Goal: Task Accomplishment & Management: Complete application form

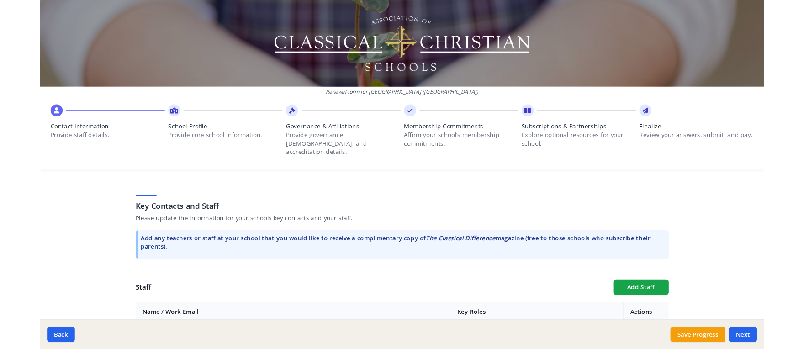
scroll to position [225, 0]
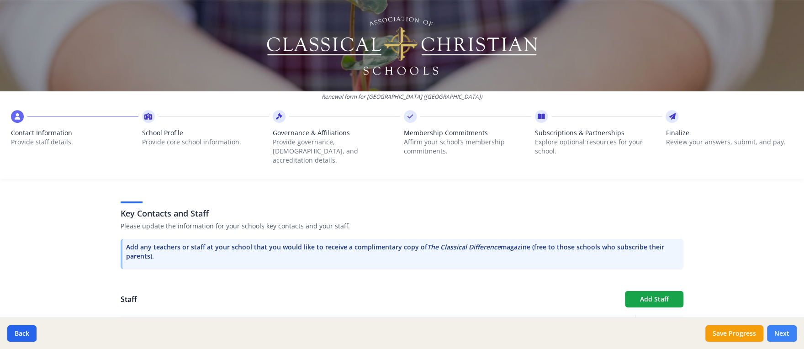
click at [763, 332] on button "Next" at bounding box center [782, 333] width 30 height 16
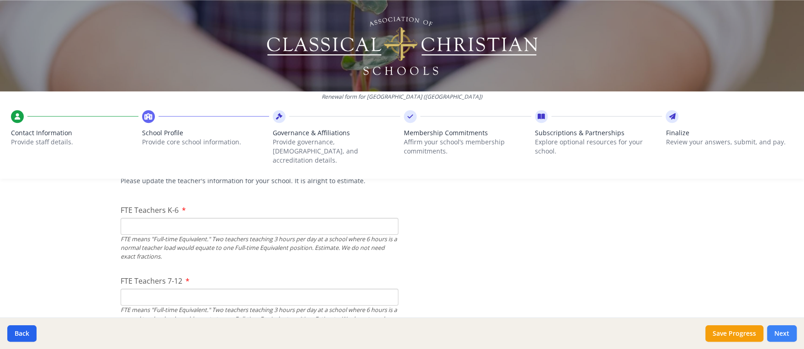
scroll to position [563, 0]
click at [385, 216] on input "0" at bounding box center [260, 224] width 278 height 17
type input "7"
click at [222, 287] on input "FTE Teachers 7-12" at bounding box center [260, 295] width 278 height 17
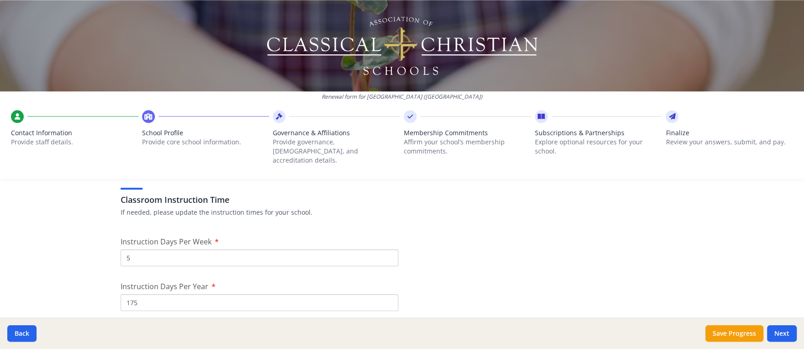
scroll to position [736, 0]
type input "0"
click at [225, 248] on input "5" at bounding box center [260, 256] width 278 height 17
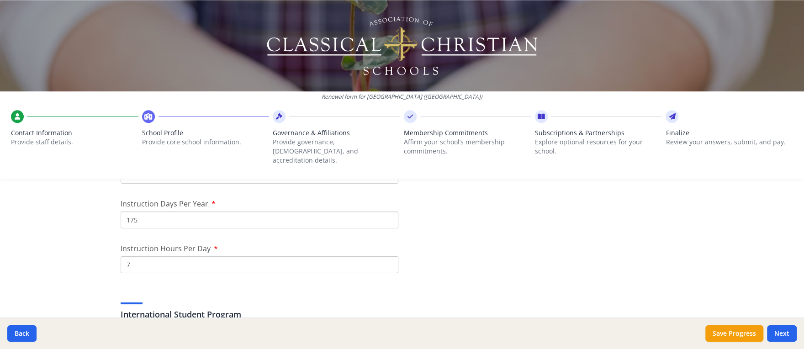
scroll to position [818, 0]
click at [215, 211] on input "175" at bounding box center [260, 219] width 278 height 17
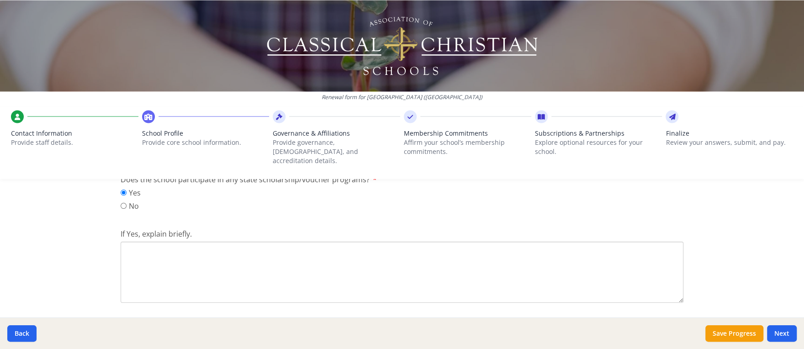
scroll to position [1230, 0]
click at [163, 262] on textarea "If Yes, explain briefly." at bounding box center [402, 271] width 563 height 61
click at [199, 241] on textarea "We accept funds from the Step Up For Students Tuition program." at bounding box center [402, 271] width 563 height 61
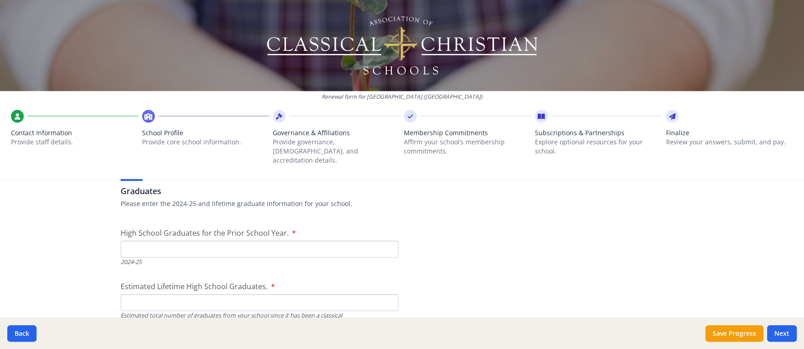
scroll to position [1386, 0]
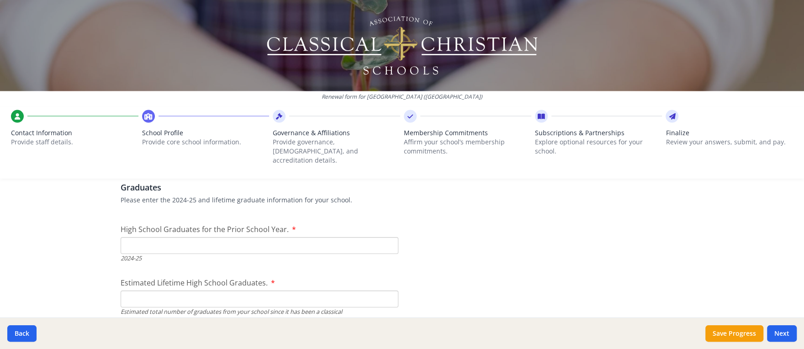
type textarea "We accept funds from the Florida Step Up For Students Tuition program."
click at [365, 237] on input "High School Graduates for the Prior School Year." at bounding box center [260, 245] width 278 height 17
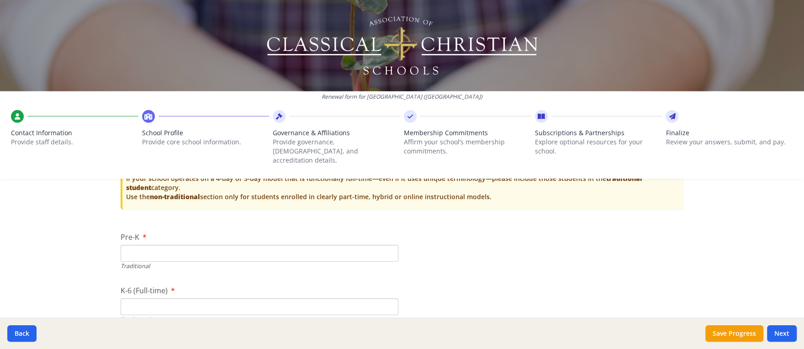
scroll to position [1967, 0]
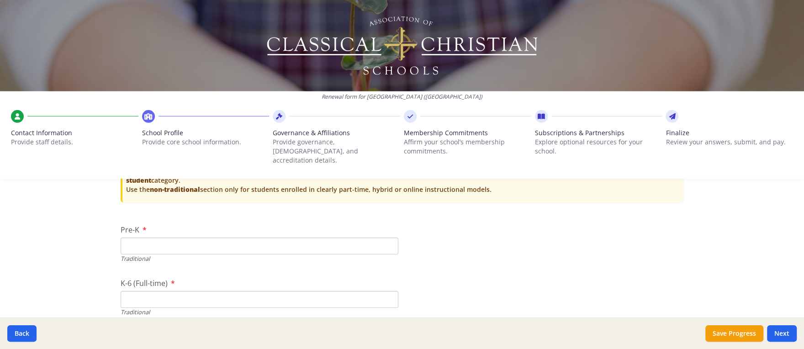
type input "0"
click at [187, 237] on input "Pre-K" at bounding box center [260, 245] width 278 height 17
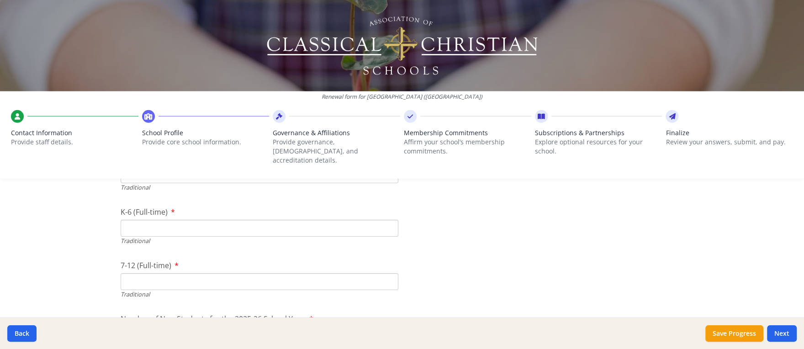
scroll to position [2039, 0]
type input "8"
click at [158, 219] on input "K-6 (Full-time)" at bounding box center [260, 227] width 278 height 17
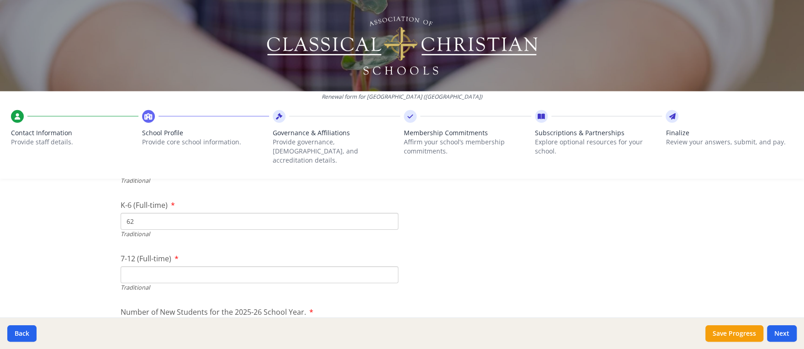
scroll to position [2073, 0]
type input "62"
click at [163, 238] on input "7-12 (Full-time)" at bounding box center [260, 246] width 278 height 17
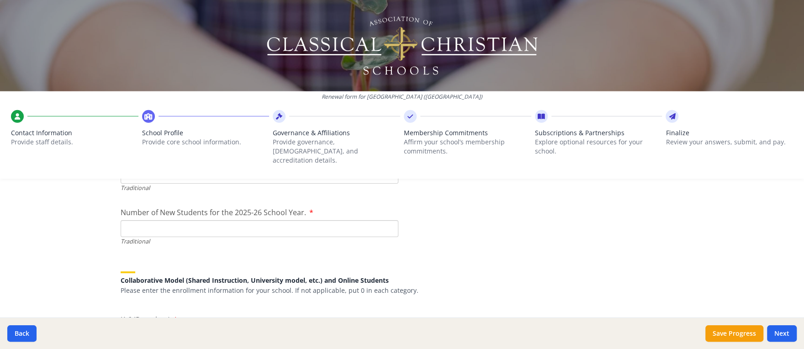
scroll to position [2146, 0]
type input "0"
click at [132, 219] on input "Number of New Students for the 2025-26 School Year." at bounding box center [260, 227] width 278 height 17
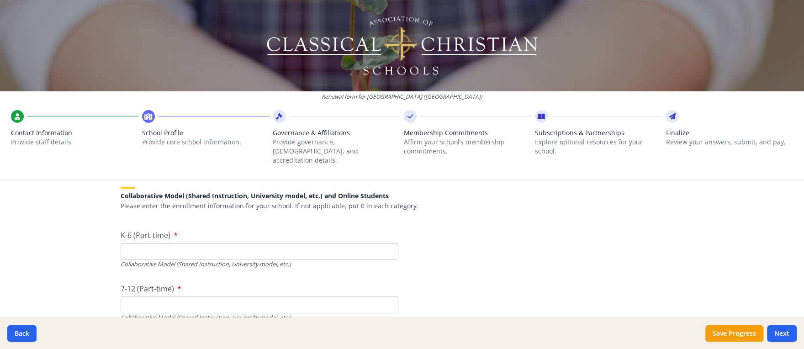
scroll to position [2230, 0]
type input "25"
click at [127, 242] on input "K-6 (Part-time)" at bounding box center [260, 250] width 278 height 17
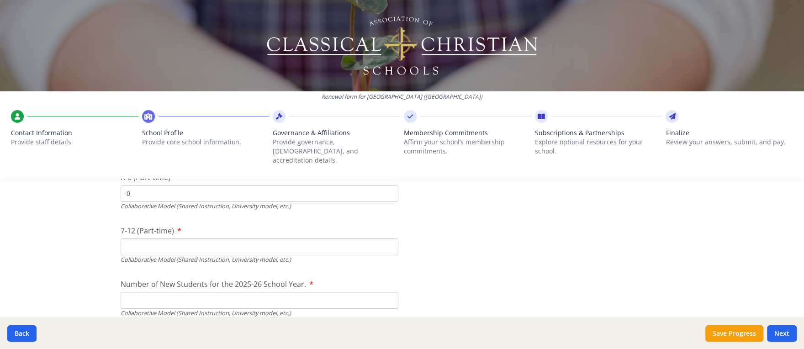
scroll to position [2290, 0]
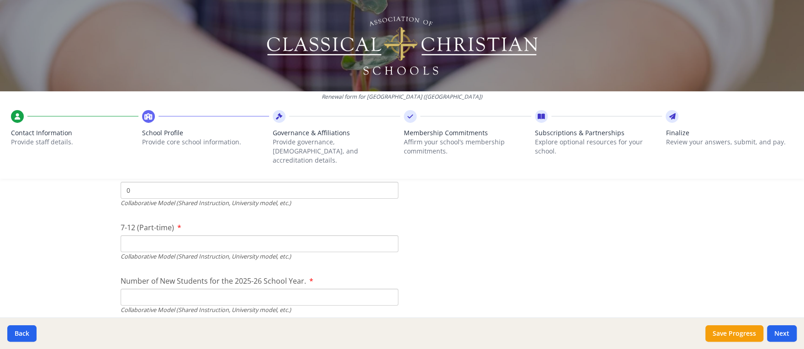
type input "0"
click at [129, 235] on input "7-12 (Part-time)" at bounding box center [260, 243] width 278 height 17
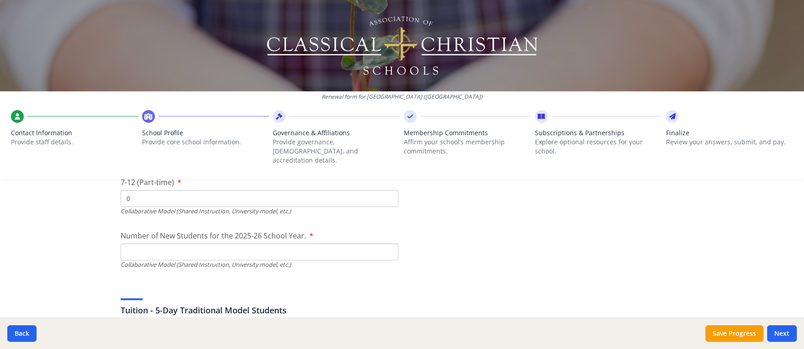
scroll to position [2341, 0]
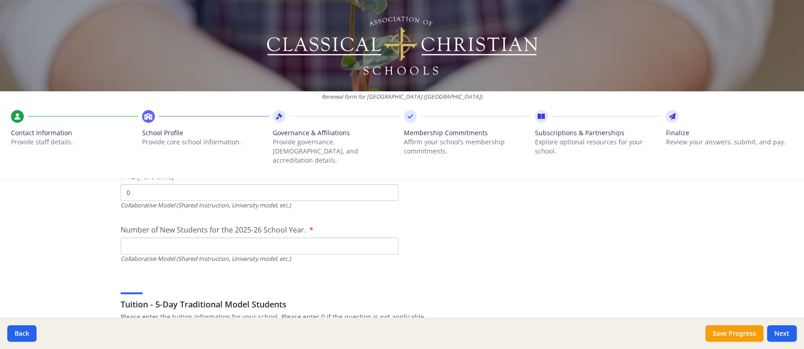
type input "0"
click at [131, 40] on input "Number of New Students for the 2025-26 School Year." at bounding box center [260, 31] width 278 height 17
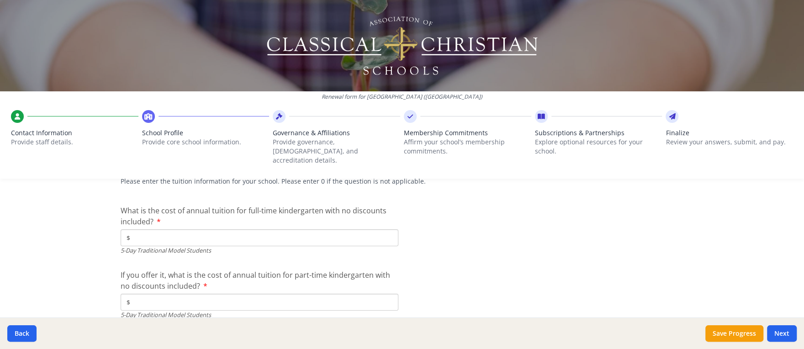
scroll to position [2480, 0]
type input "0"
click at [142, 226] on input "$" at bounding box center [260, 234] width 278 height 17
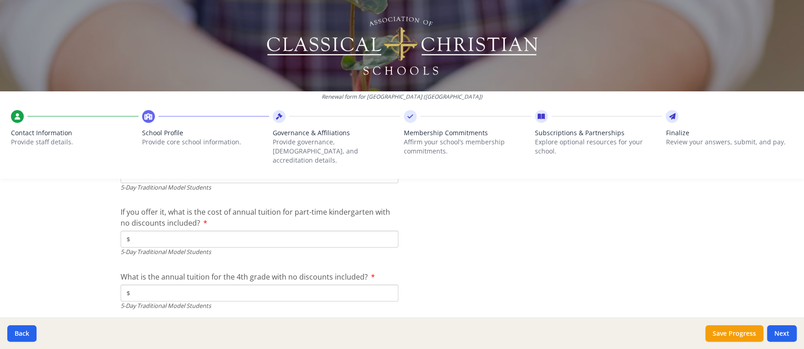
scroll to position [2547, 0]
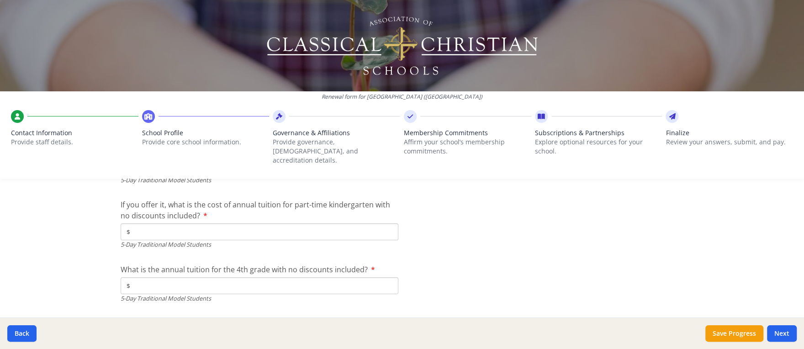
type input "$10 500"
click at [164, 223] on input "$" at bounding box center [260, 231] width 278 height 17
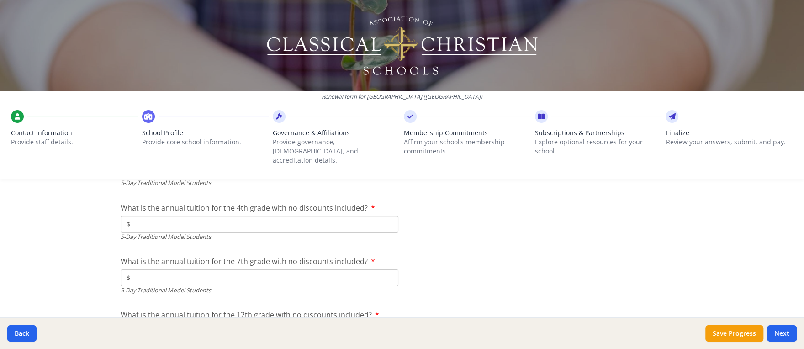
scroll to position [2610, 0]
click at [244, 214] on input "$" at bounding box center [260, 222] width 278 height 17
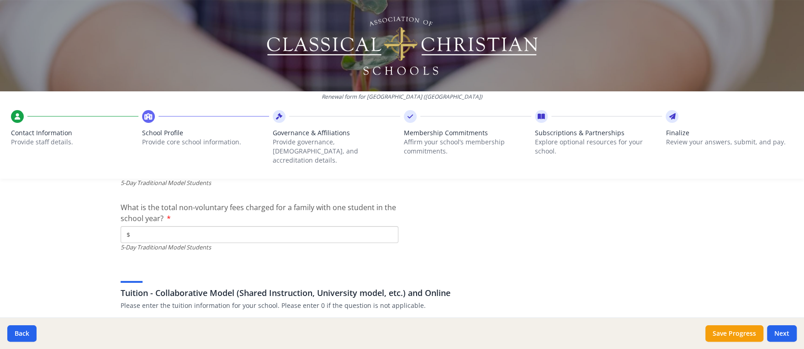
scroll to position [2770, 0]
type input "$1 050 050"
click at [139, 226] on input "$" at bounding box center [260, 234] width 278 height 17
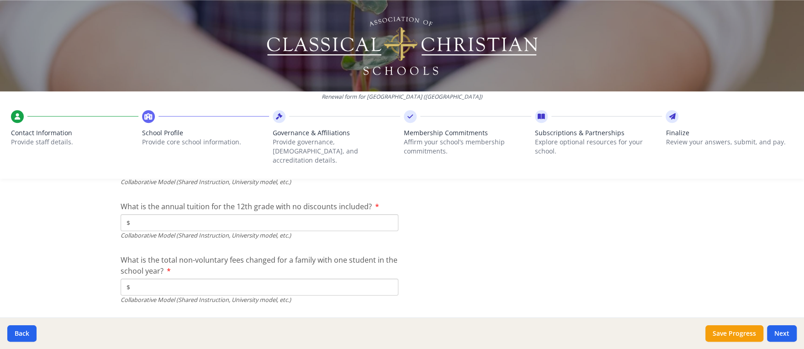
scroll to position [3147, 0]
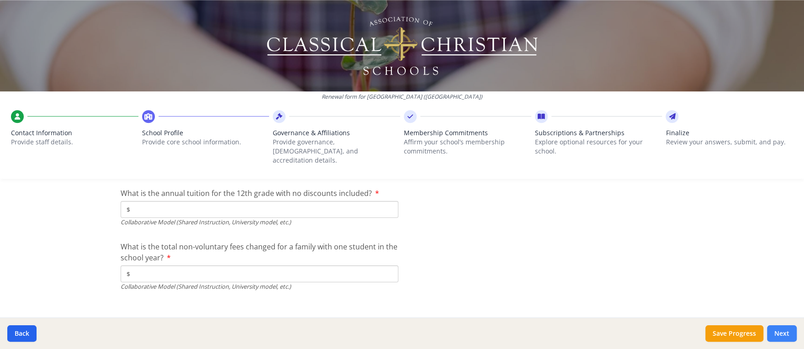
type input "$550"
click at [763, 332] on button "Next" at bounding box center [782, 333] width 30 height 16
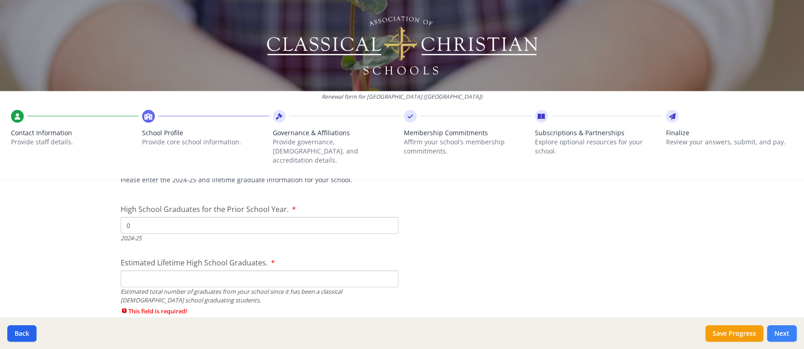
scroll to position [1406, 0]
click at [133, 270] on input "Estimated Lifetime High School Graduates." at bounding box center [260, 278] width 278 height 17
click at [370, 270] on input "0" at bounding box center [260, 278] width 278 height 17
click at [384, 270] on input "0" at bounding box center [260, 278] width 278 height 17
click at [383, 270] on input "1" at bounding box center [260, 278] width 278 height 17
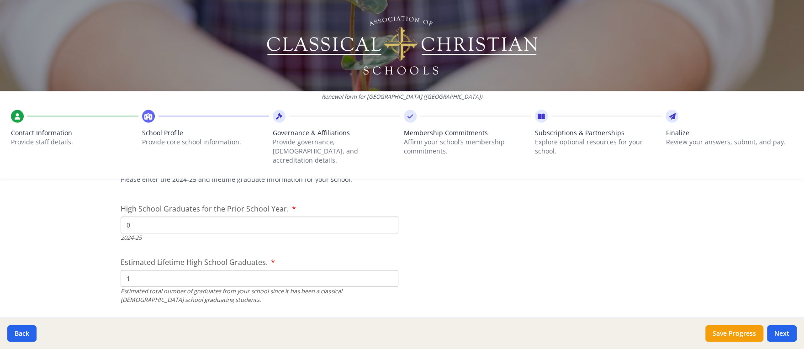
click at [383, 271] on input "1" at bounding box center [260, 278] width 278 height 17
type input "0"
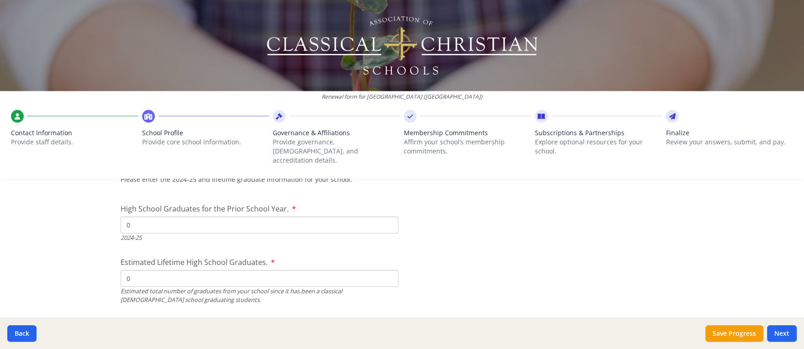
click at [383, 271] on input "0" at bounding box center [260, 278] width 278 height 17
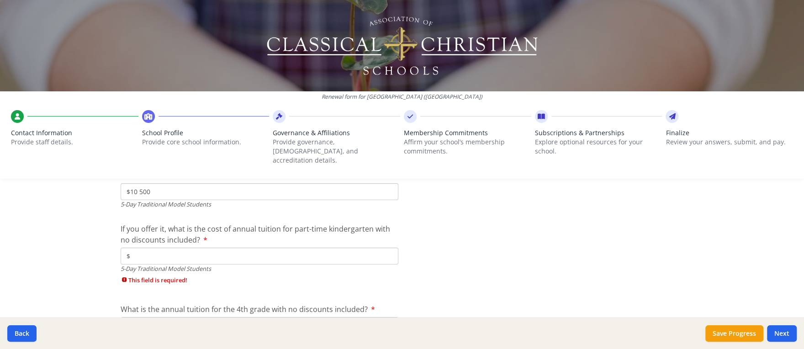
scroll to position [2524, 0]
click at [162, 246] on input "$" at bounding box center [260, 254] width 278 height 17
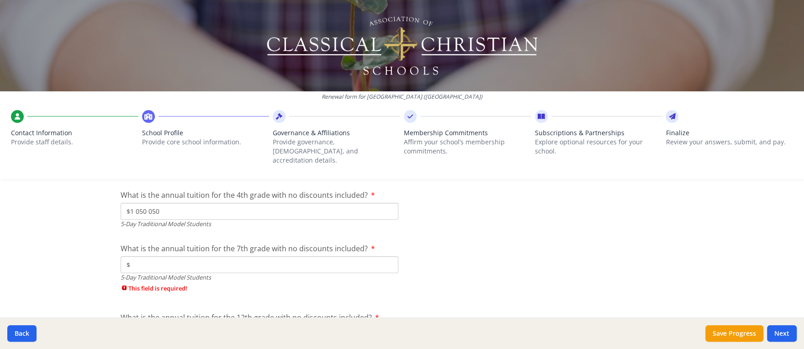
scroll to position [2624, 0]
type input "$0"
click at [319, 254] on input "$" at bounding box center [260, 262] width 278 height 17
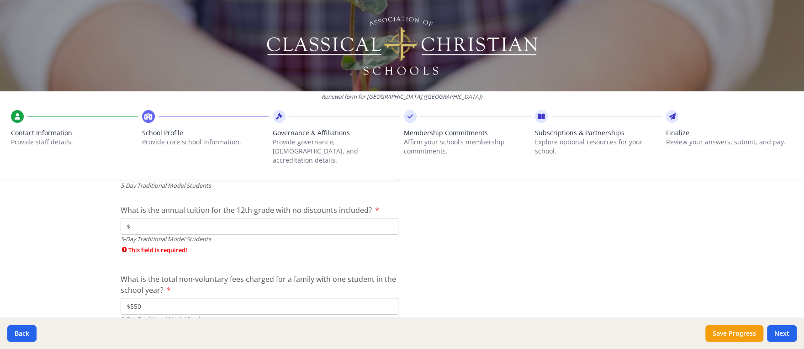
scroll to position [2715, 0]
type input "$0"
click at [340, 216] on input "$" at bounding box center [260, 224] width 278 height 17
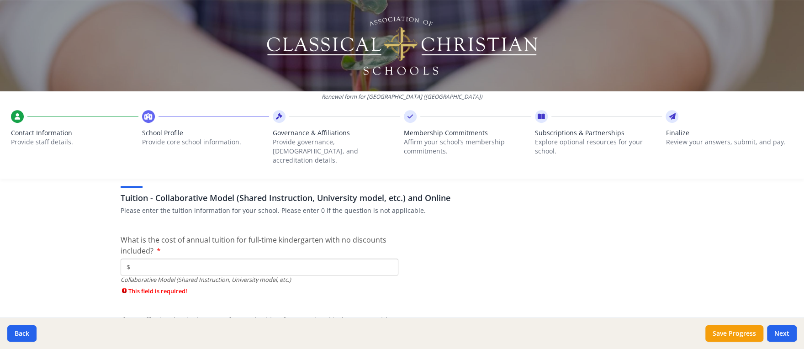
scroll to position [2872, 0]
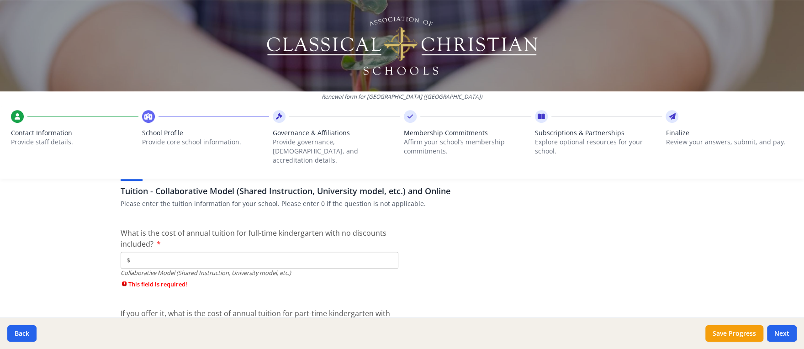
type input "$0"
click at [149, 252] on input "$" at bounding box center [260, 260] width 278 height 17
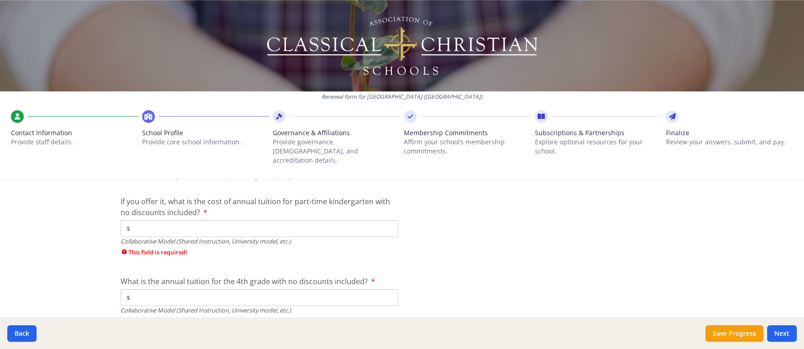
scroll to position [2968, 0]
type input "$0"
click at [152, 220] on input "$" at bounding box center [260, 228] width 278 height 17
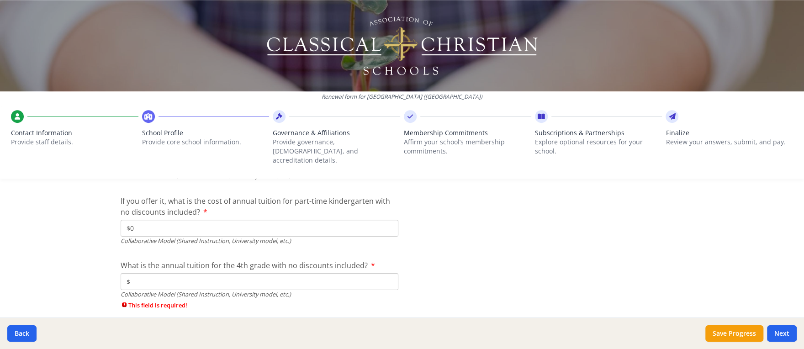
type input "$0"
click at [146, 273] on input "$" at bounding box center [260, 281] width 278 height 17
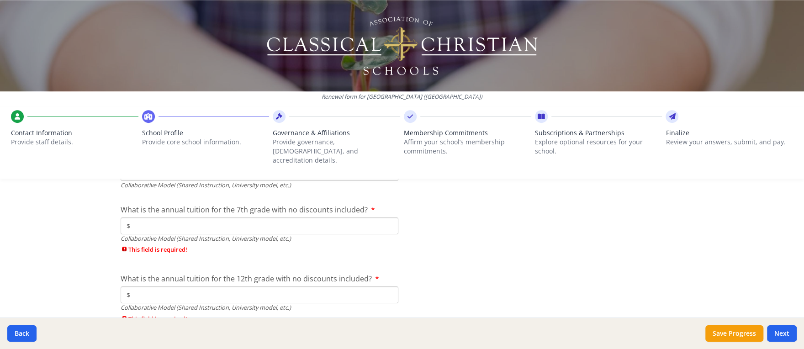
scroll to position [3078, 0]
type input "$0"
click at [165, 217] on input "$" at bounding box center [260, 225] width 278 height 17
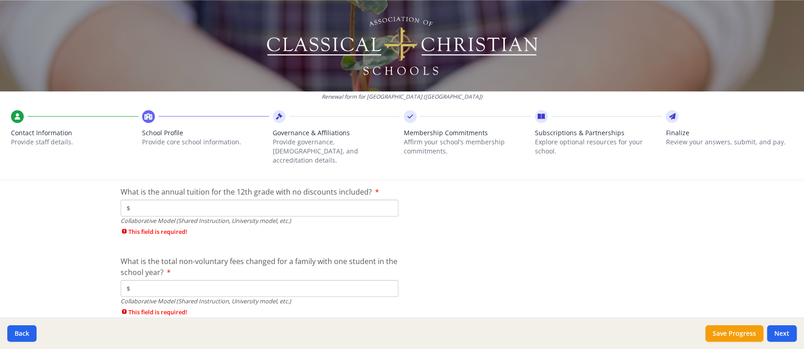
scroll to position [3148, 0]
type input "$0"
click at [136, 200] on input "$" at bounding box center [260, 208] width 278 height 17
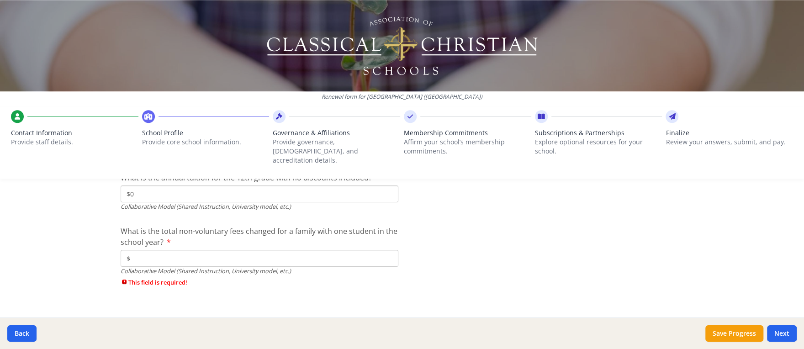
scroll to position [3162, 0]
type input "$0"
click at [140, 251] on input "$" at bounding box center [260, 259] width 278 height 17
type input "$0"
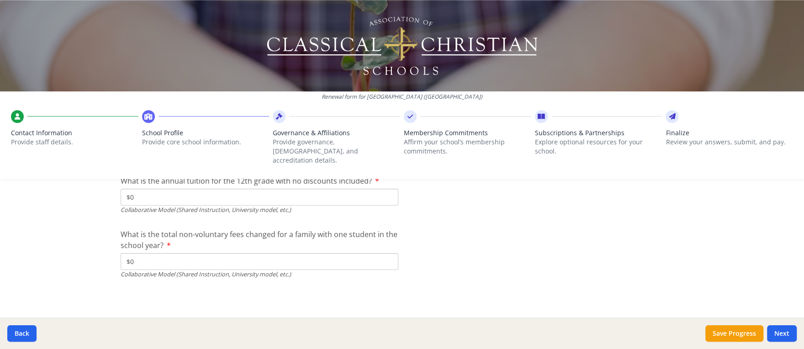
scroll to position [3147, 0]
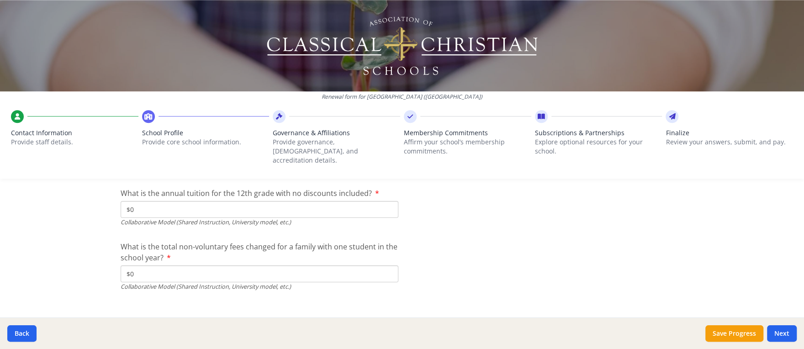
click at [763, 333] on button "Next" at bounding box center [782, 333] width 30 height 16
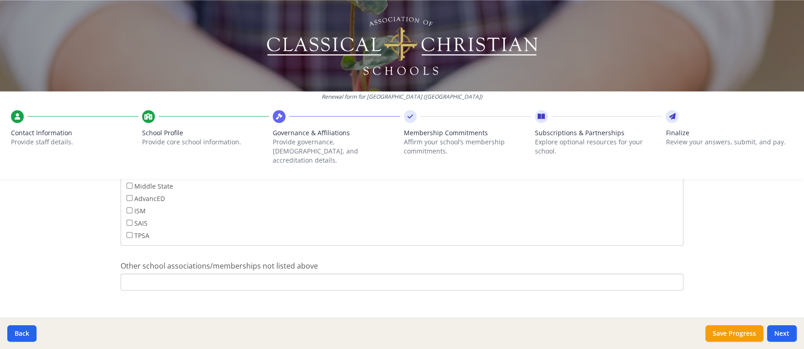
scroll to position [607, 0]
click at [763, 335] on button "Next" at bounding box center [782, 333] width 30 height 16
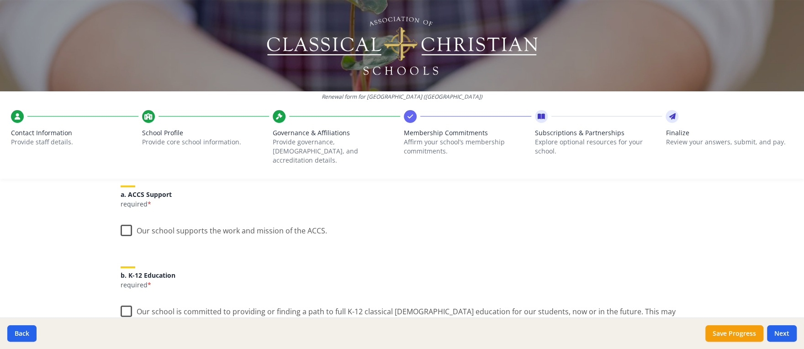
scroll to position [119, 0]
click at [121, 218] on label "Our school supports the work and mission of the ACCS." at bounding box center [224, 228] width 206 height 20
click at [0, 0] on input "Our school supports the work and mission of the ACCS." at bounding box center [0, 0] width 0 height 0
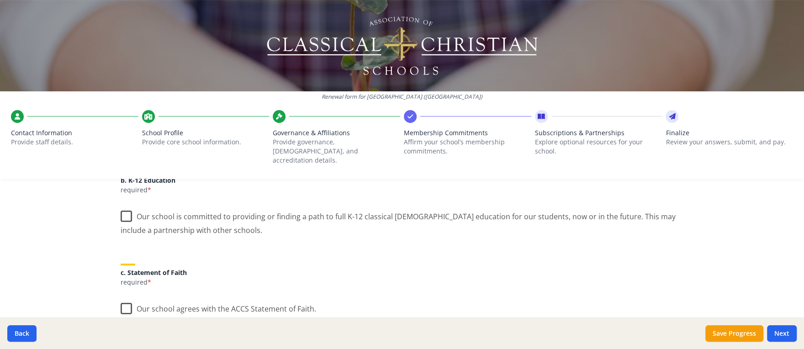
scroll to position [214, 0]
click at [124, 210] on label "Our school is committed to providing or finding a path to full K-12 classical C…" at bounding box center [402, 219] width 563 height 31
click at [0, 0] on input "Our school is committed to providing or finding a path to full K-12 classical C…" at bounding box center [0, 0] width 0 height 0
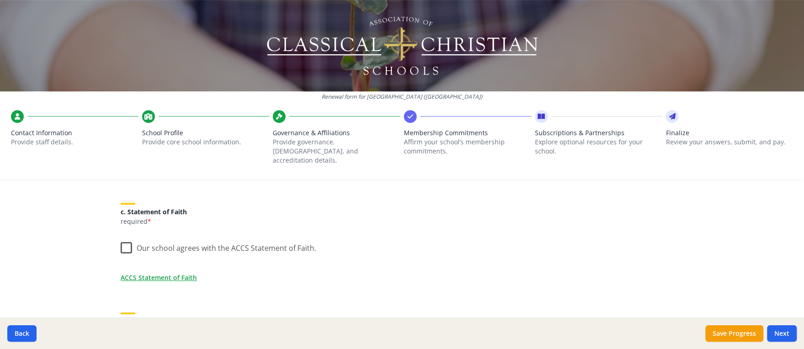
scroll to position [276, 0]
click at [121, 236] on label "Our school agrees with the ACCS Statement of Faith." at bounding box center [218, 244] width 195 height 20
click at [0, 0] on input "Our school agrees with the ACCS Statement of Faith." at bounding box center [0, 0] width 0 height 0
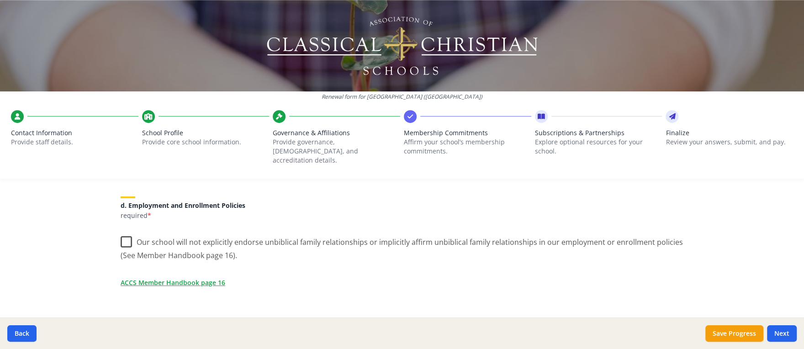
scroll to position [390, 0]
click at [124, 234] on label "Our school will not explicitly endorse unbiblical family relationships or impli…" at bounding box center [402, 245] width 563 height 31
click at [0, 0] on input "Our school will not explicitly endorse unbiblical family relationships or impli…" at bounding box center [0, 0] width 0 height 0
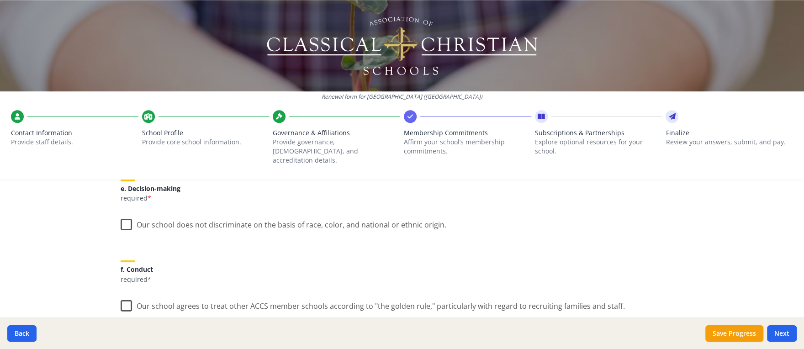
scroll to position [528, 0]
click at [121, 213] on label "Our school does not discriminate on the basis of race, color, and national or e…" at bounding box center [284, 223] width 326 height 20
click at [0, 0] on input "Our school does not discriminate on the basis of race, color, and national or e…" at bounding box center [0, 0] width 0 height 0
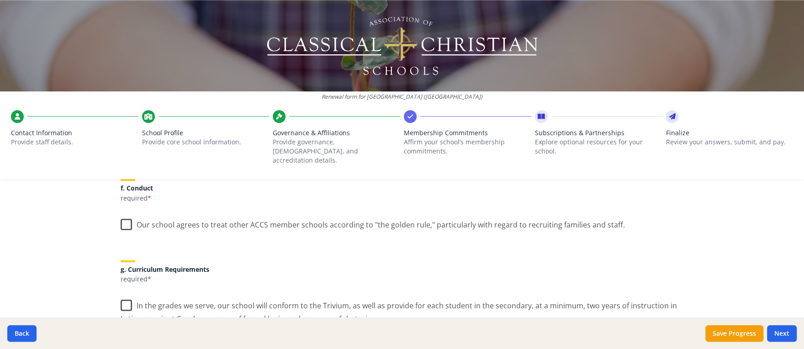
scroll to position [609, 0]
click at [123, 216] on label "Our school agrees to treat other ACCS member schools according to "the golden r…" at bounding box center [373, 223] width 504 height 20
click at [0, 0] on input "Our school agrees to treat other ACCS member schools according to "the golden r…" at bounding box center [0, 0] width 0 height 0
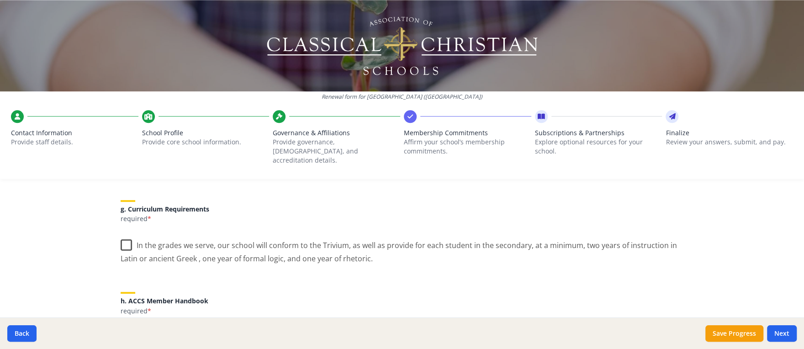
scroll to position [670, 0]
click at [123, 238] on label "In the grades we serve, our school will conform to the Trivium, as well as prov…" at bounding box center [402, 248] width 563 height 31
click at [0, 0] on input "In the grades we serve, our school will conform to the Trivium, as well as prov…" at bounding box center [0, 0] width 0 height 0
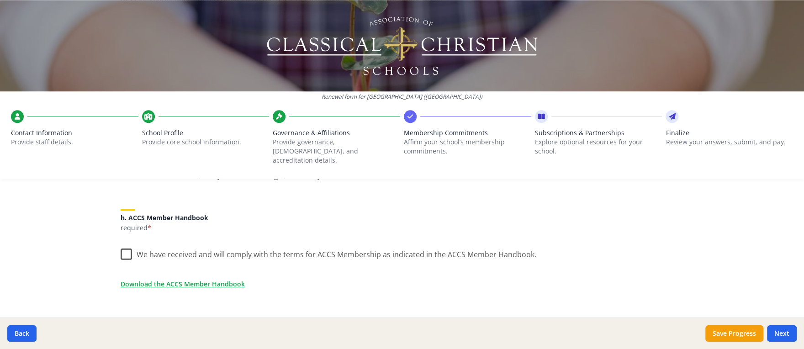
scroll to position [751, 0]
click at [121, 248] on label "We have received and will comply with the terms for ACCS Membership as indicate…" at bounding box center [328, 254] width 415 height 20
click at [0, 0] on input "We have received and will comply with the terms for ACCS Membership as indicate…" at bounding box center [0, 0] width 0 height 0
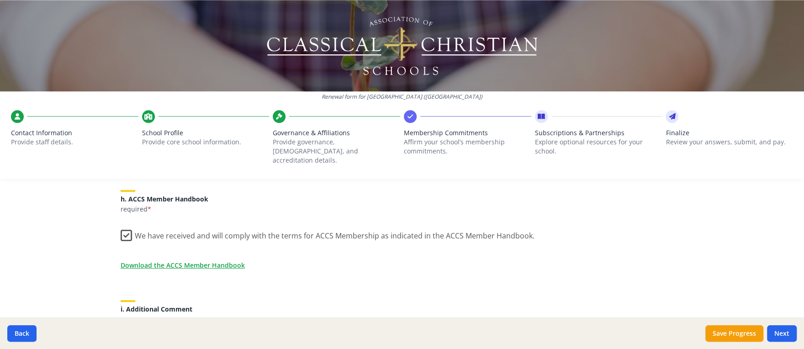
scroll to position [772, 0]
click at [207, 260] on link "Download the ACCS Member Handbook" at bounding box center [184, 265] width 124 height 10
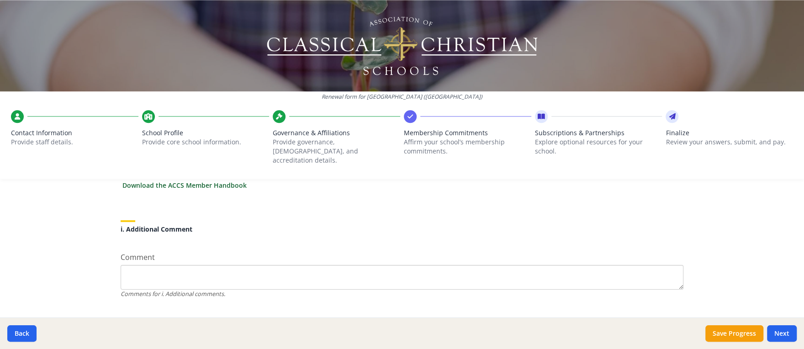
scroll to position [859, 0]
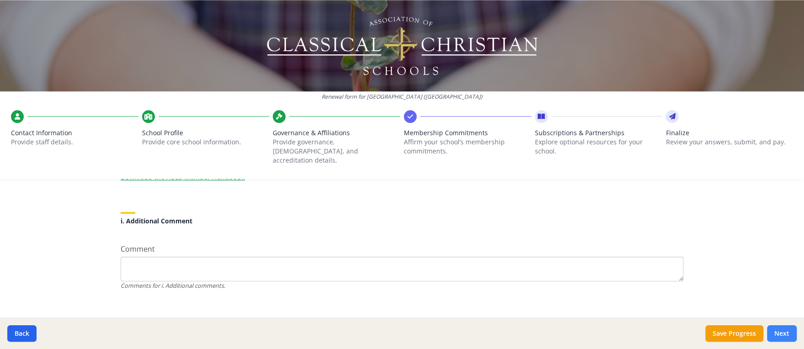
click at [763, 331] on button "Next" at bounding box center [782, 333] width 30 height 16
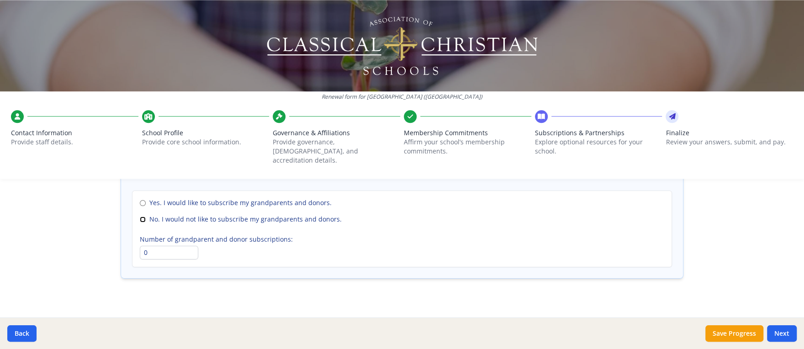
click at [140, 216] on input "No. I would not like to subscribe my grandparents and donors." at bounding box center [143, 219] width 6 height 6
radio input "true"
click at [763, 331] on button "Next" at bounding box center [782, 333] width 30 height 16
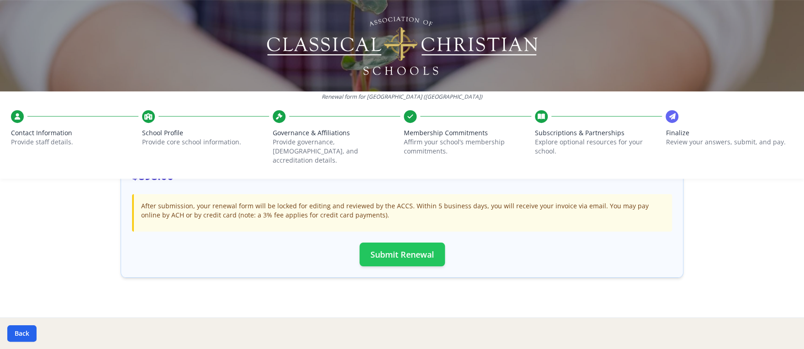
click at [389, 244] on button "Submit Renewal" at bounding box center [401, 254] width 85 height 24
